Goal: Task Accomplishment & Management: Manage account settings

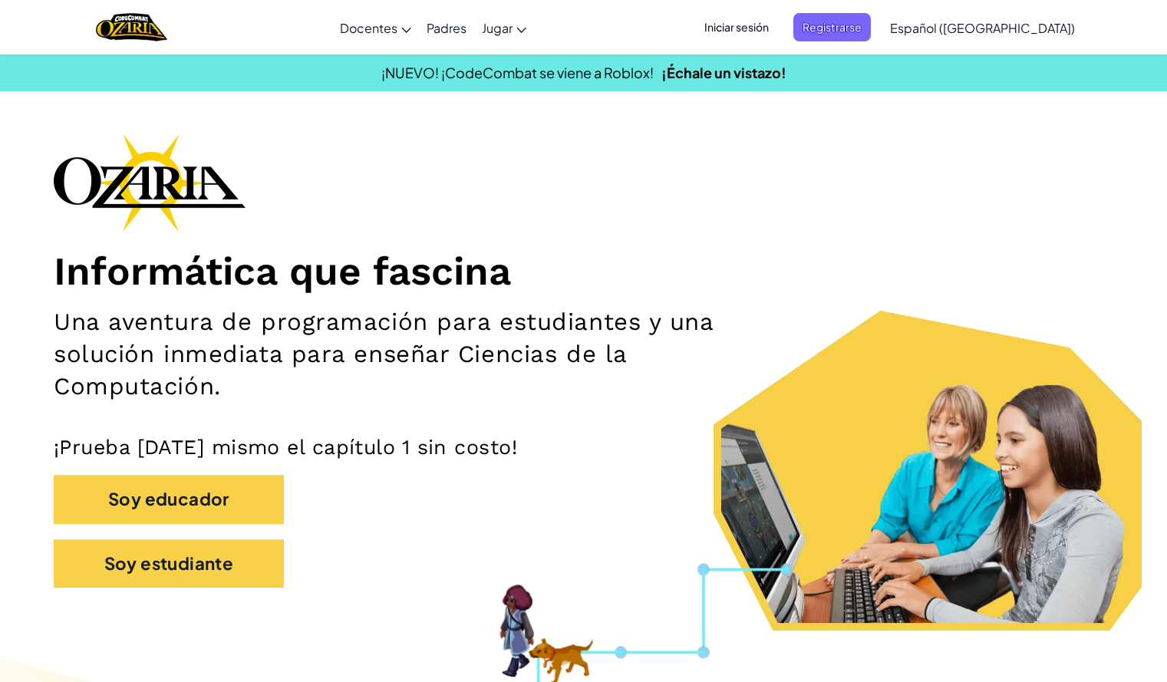
click at [778, 35] on span "Iniciar sesión" at bounding box center [736, 27] width 83 height 28
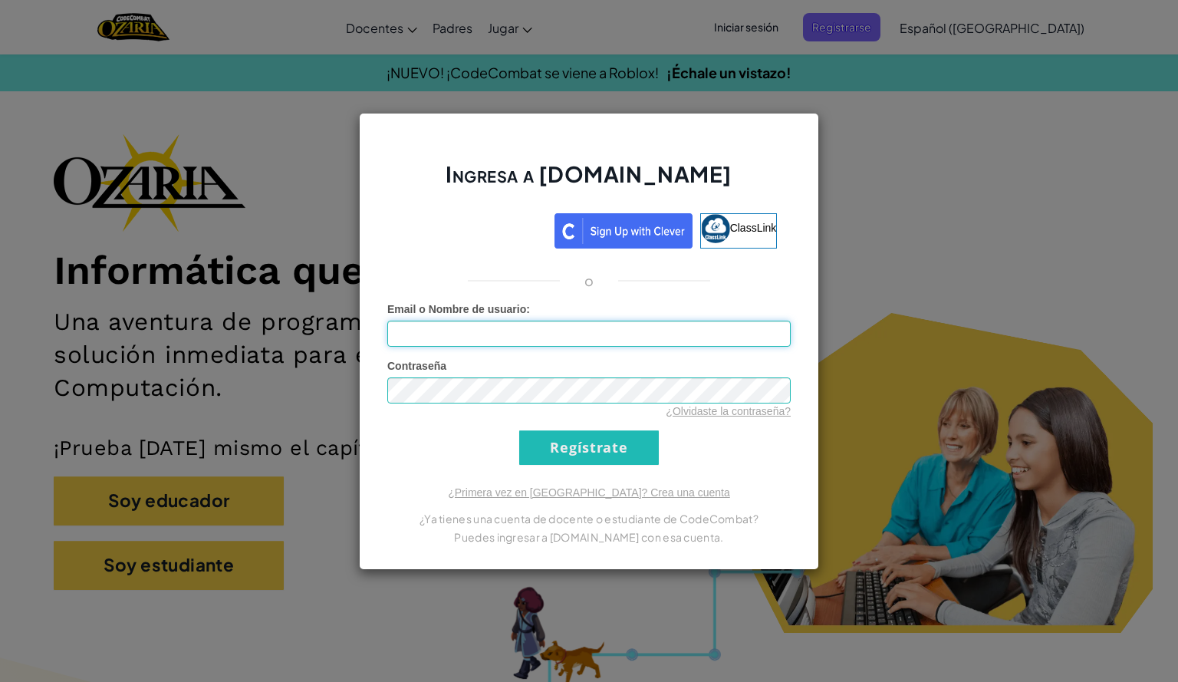
click at [667, 332] on input "Email o Nombre de usuario :" at bounding box center [588, 334] width 403 height 26
type input "[EMAIL_ADDRESS][DOMAIN_NAME]"
click at [562, 412] on div "¿Olvidaste la contraseña?" at bounding box center [588, 410] width 403 height 15
click at [581, 440] on input "Regístrate" at bounding box center [589, 447] width 140 height 35
